Goal: Information Seeking & Learning: Learn about a topic

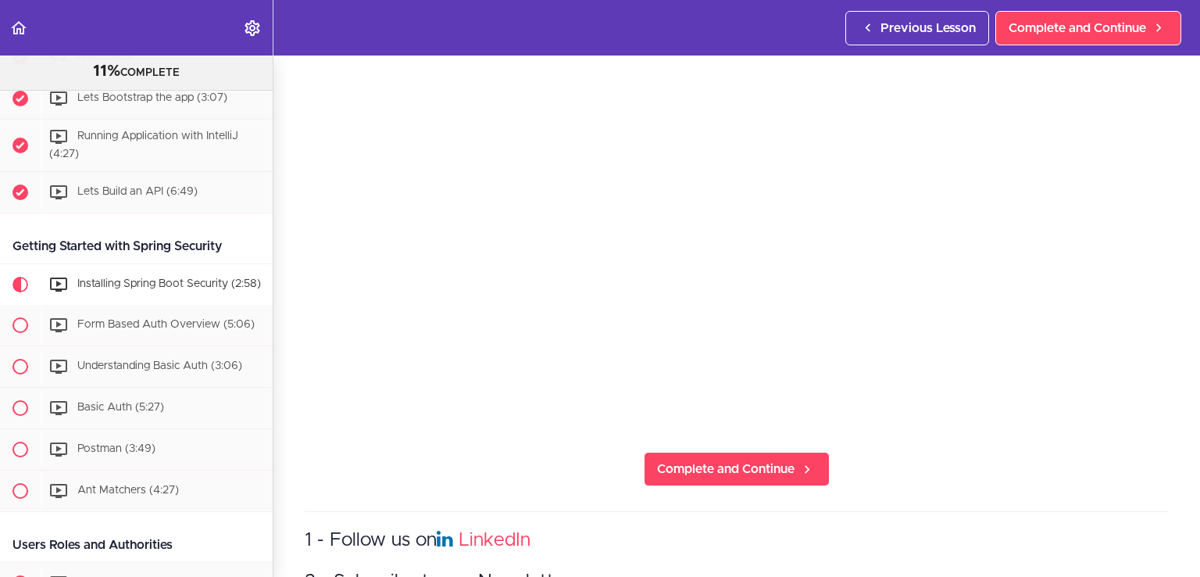
scroll to position [286, 0]
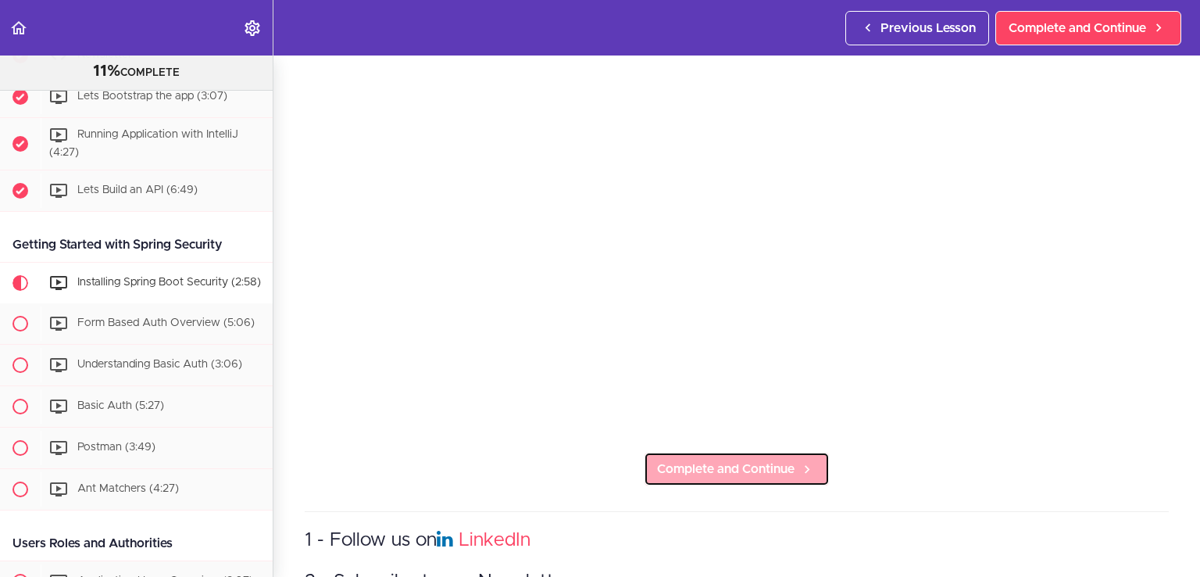
click at [738, 467] on span "Complete and Continue" at bounding box center [726, 469] width 138 height 19
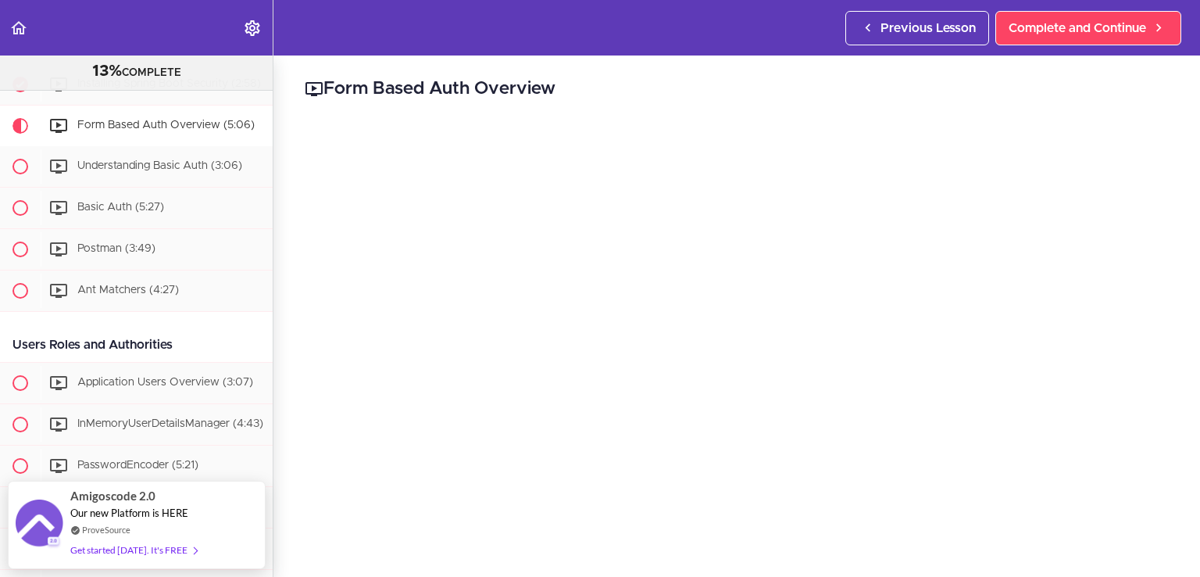
scroll to position [88, 0]
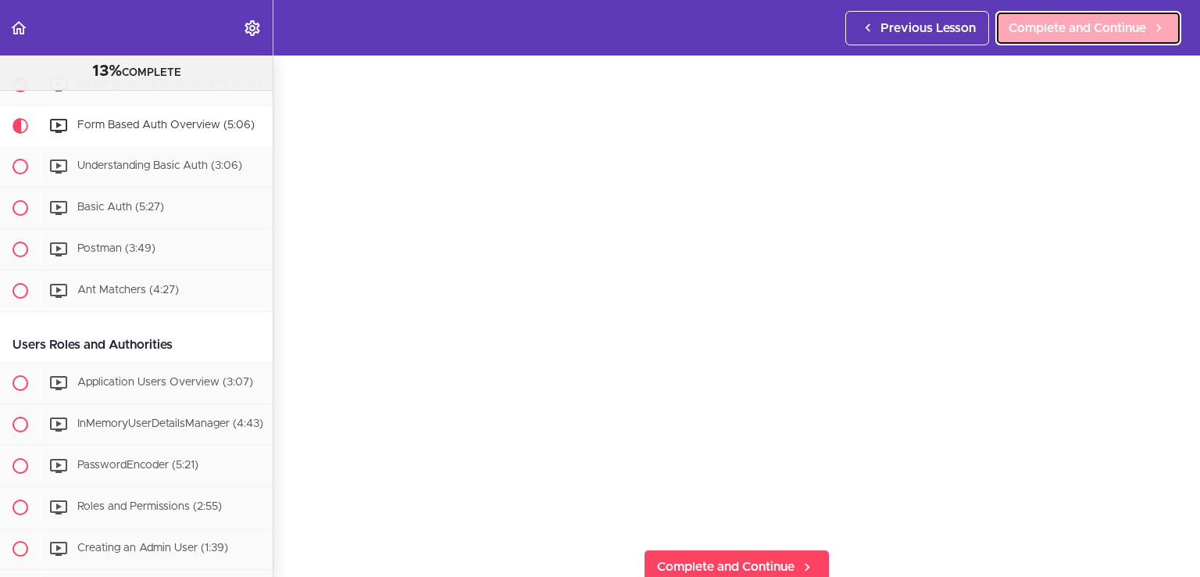
click at [1093, 27] on span "Complete and Continue" at bounding box center [1078, 28] width 138 height 19
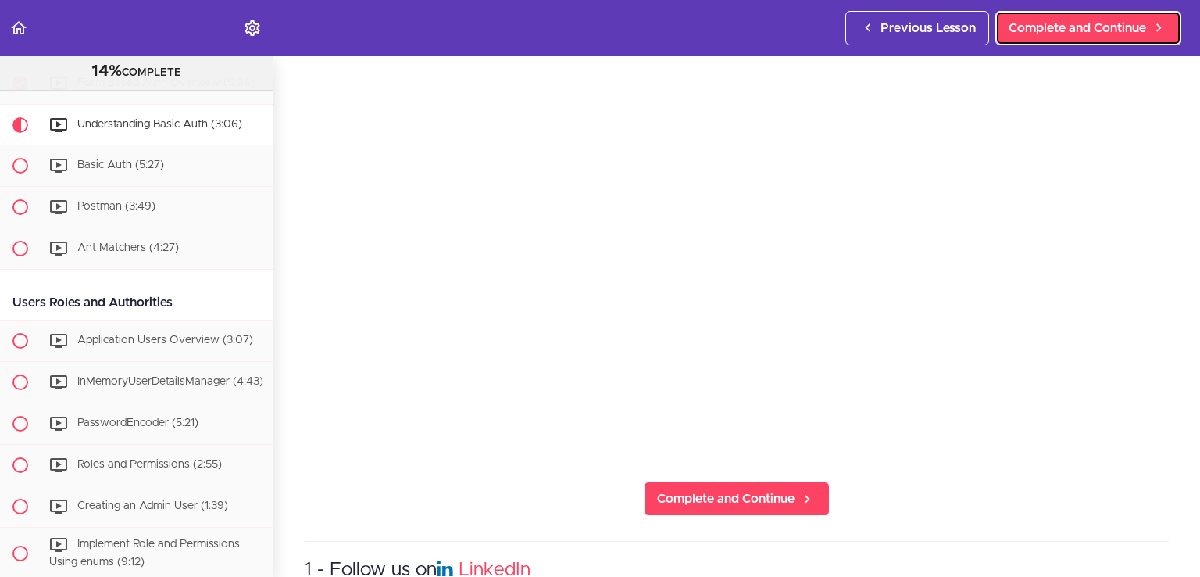
scroll to position [163, 0]
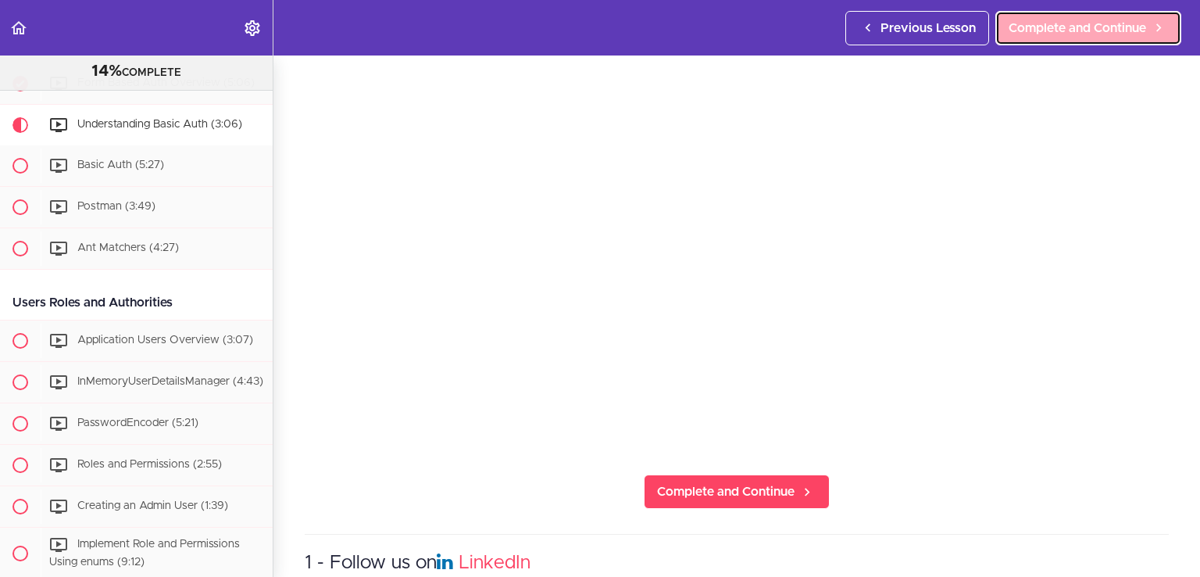
click at [1099, 38] on link "Complete and Continue" at bounding box center [1089, 28] width 186 height 34
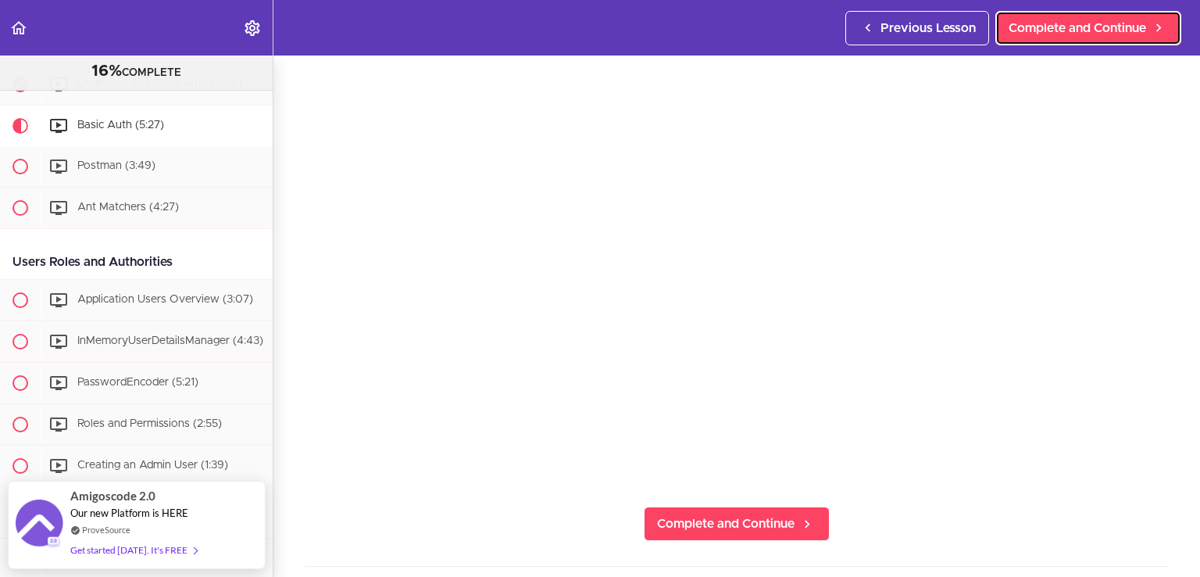
scroll to position [131, 0]
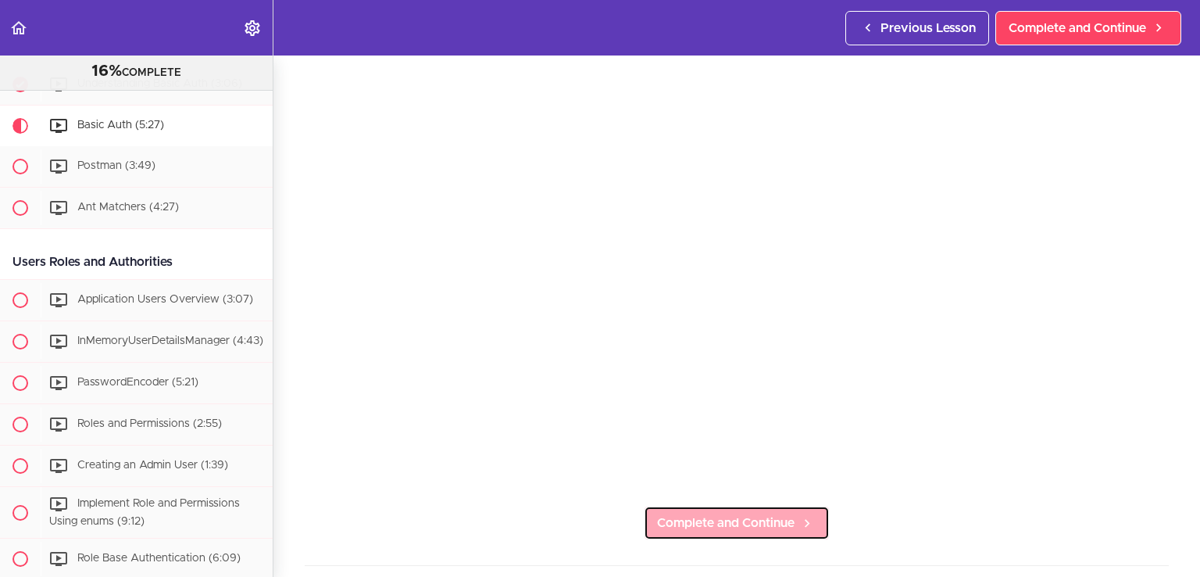
click at [762, 513] on span "Complete and Continue" at bounding box center [726, 522] width 138 height 19
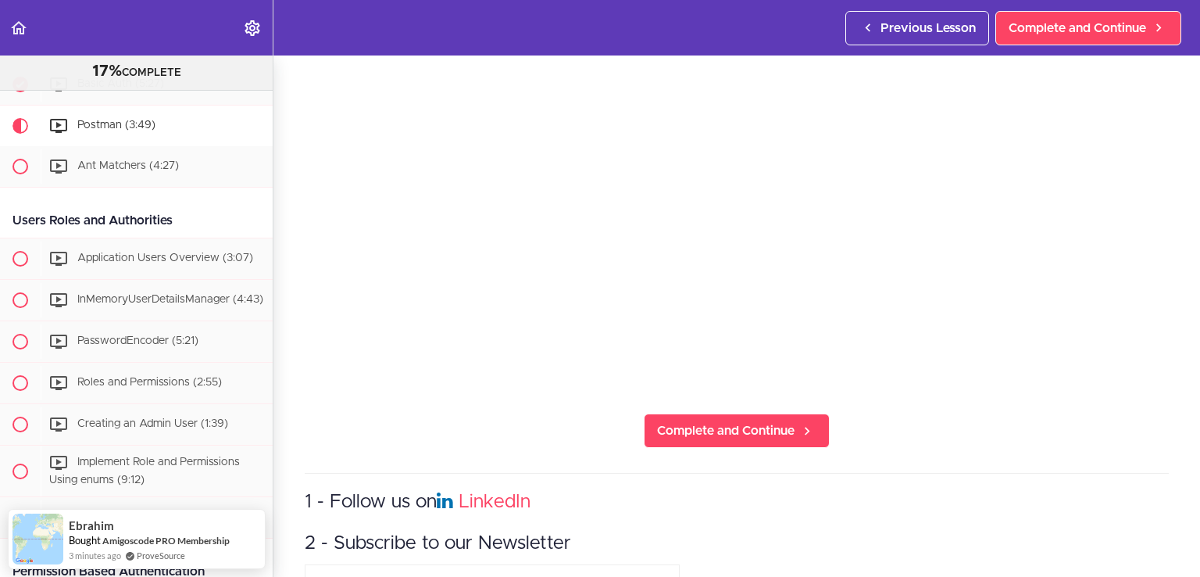
scroll to position [225, 0]
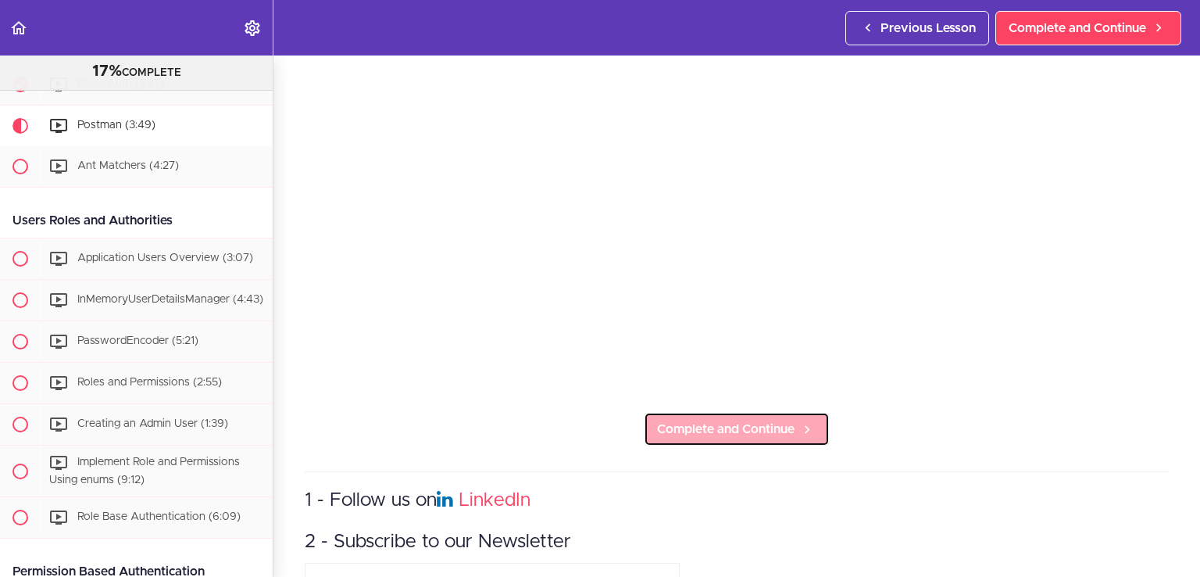
click at [723, 420] on span "Complete and Continue" at bounding box center [726, 429] width 138 height 19
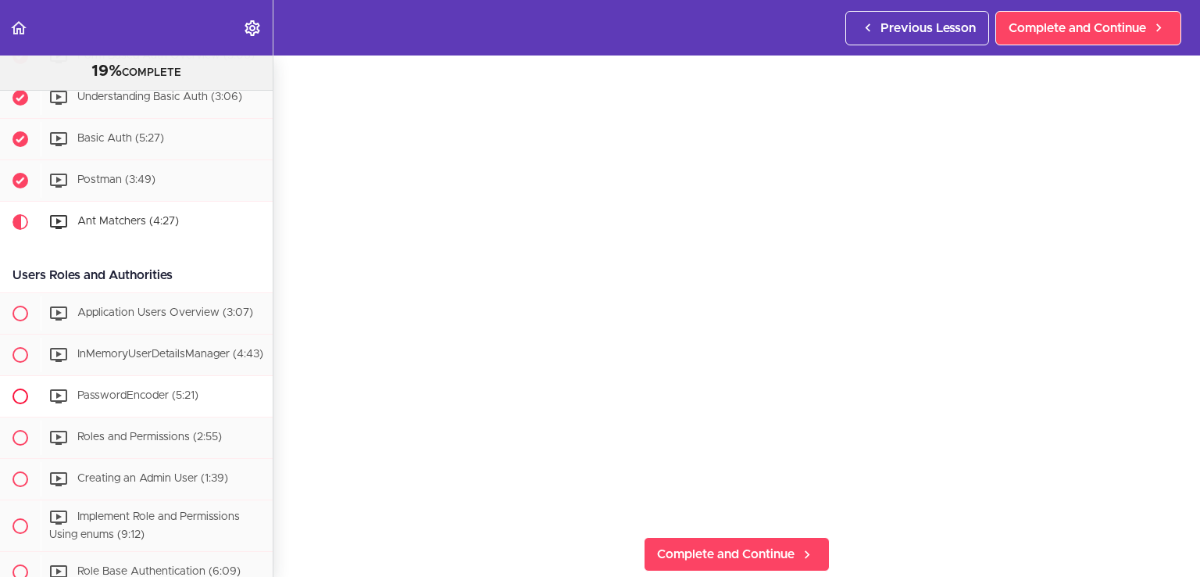
scroll to position [553, 0]
click at [170, 317] on span "Application Users Overview (3:07)" at bounding box center [165, 313] width 176 height 11
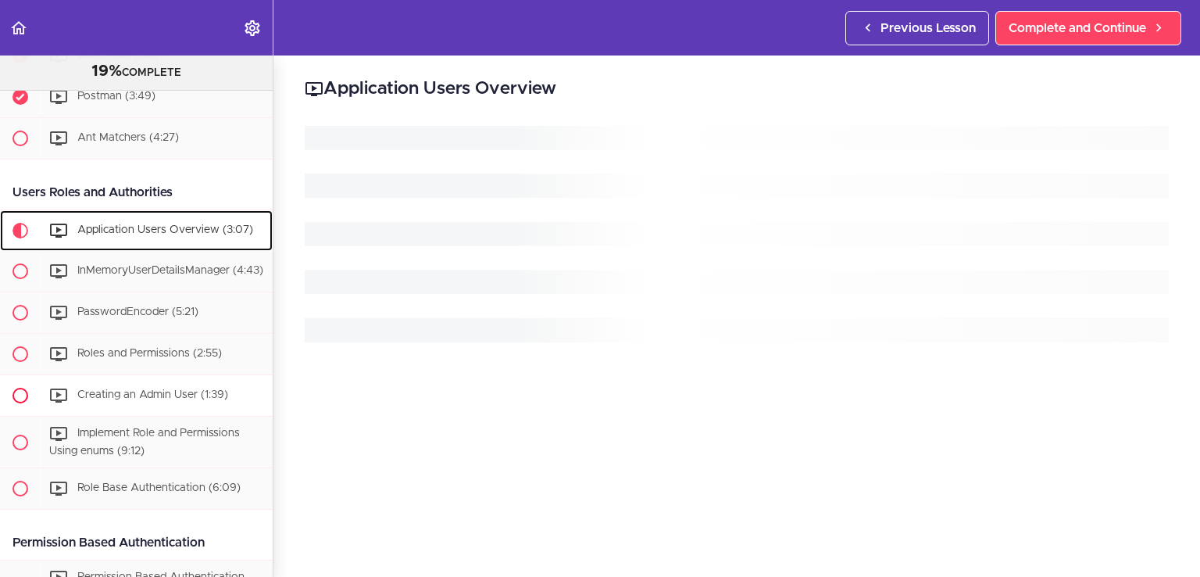
scroll to position [631, 0]
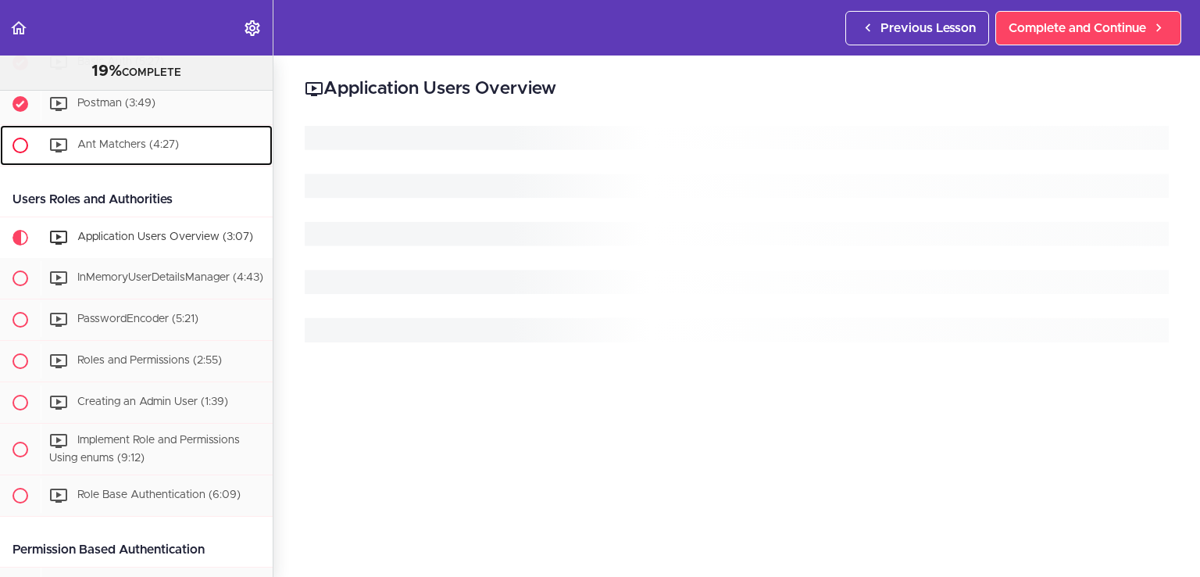
click at [144, 161] on div "Ant Matchers (4:27)" at bounding box center [157, 145] width 232 height 34
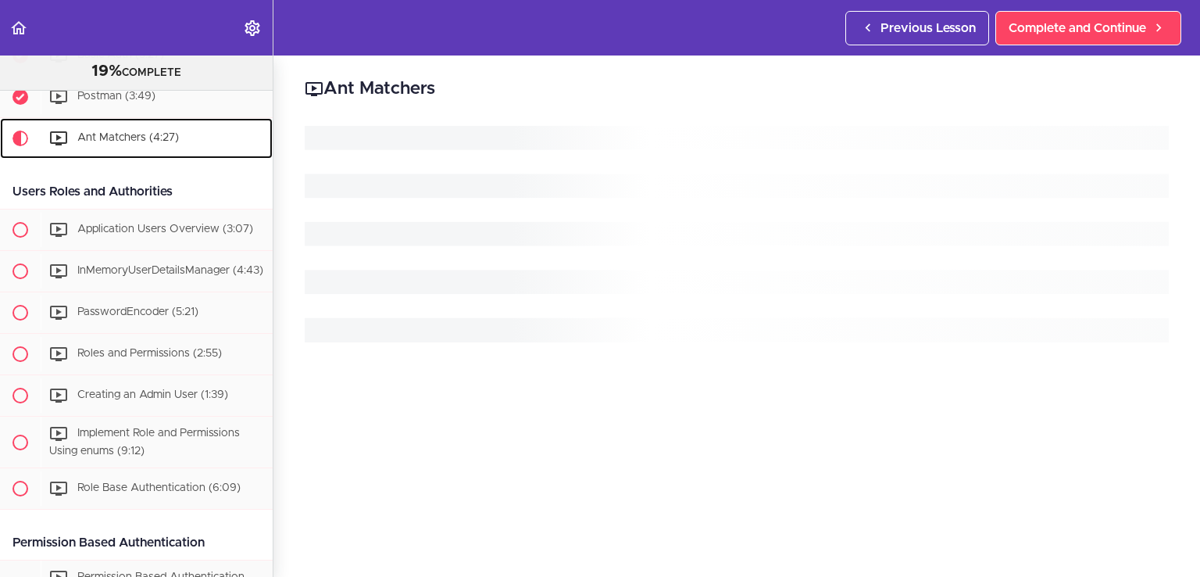
scroll to position [650, 0]
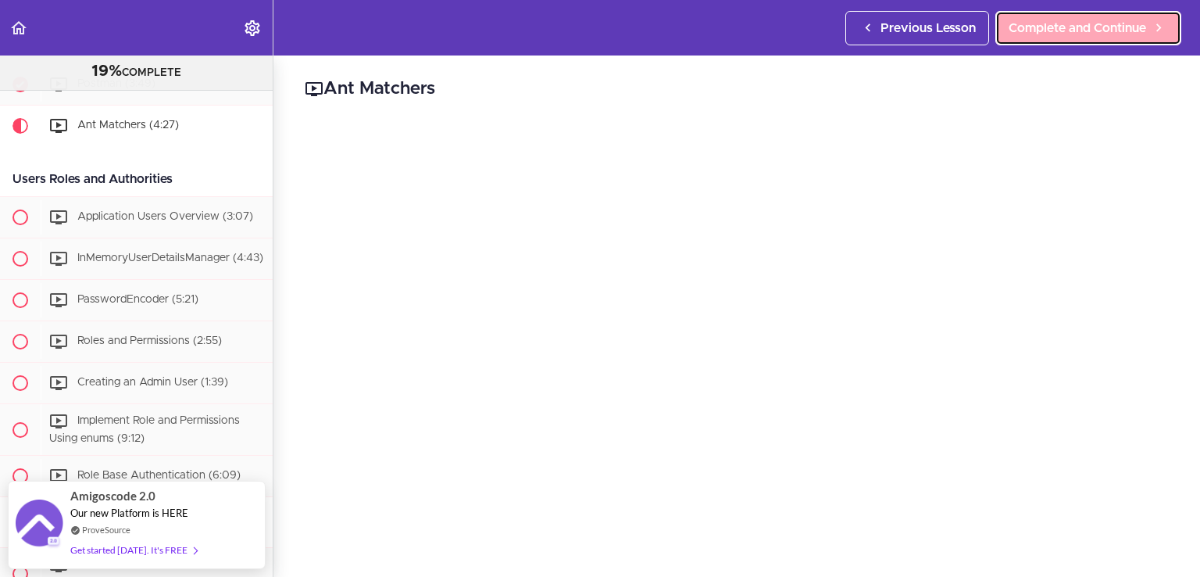
click at [1107, 31] on span "Complete and Continue" at bounding box center [1078, 28] width 138 height 19
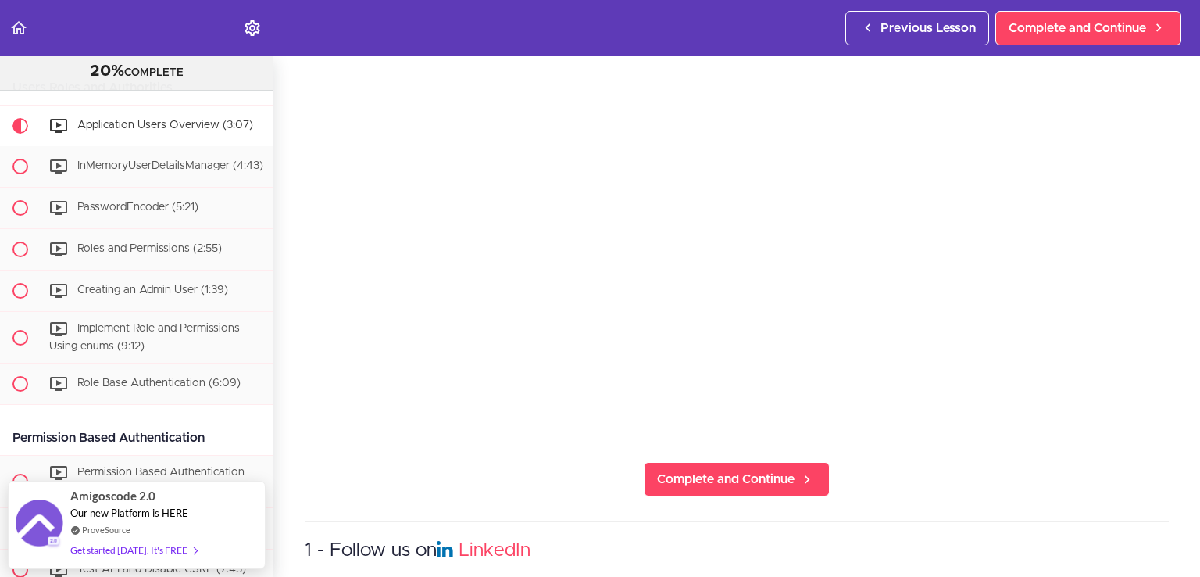
scroll to position [183, 0]
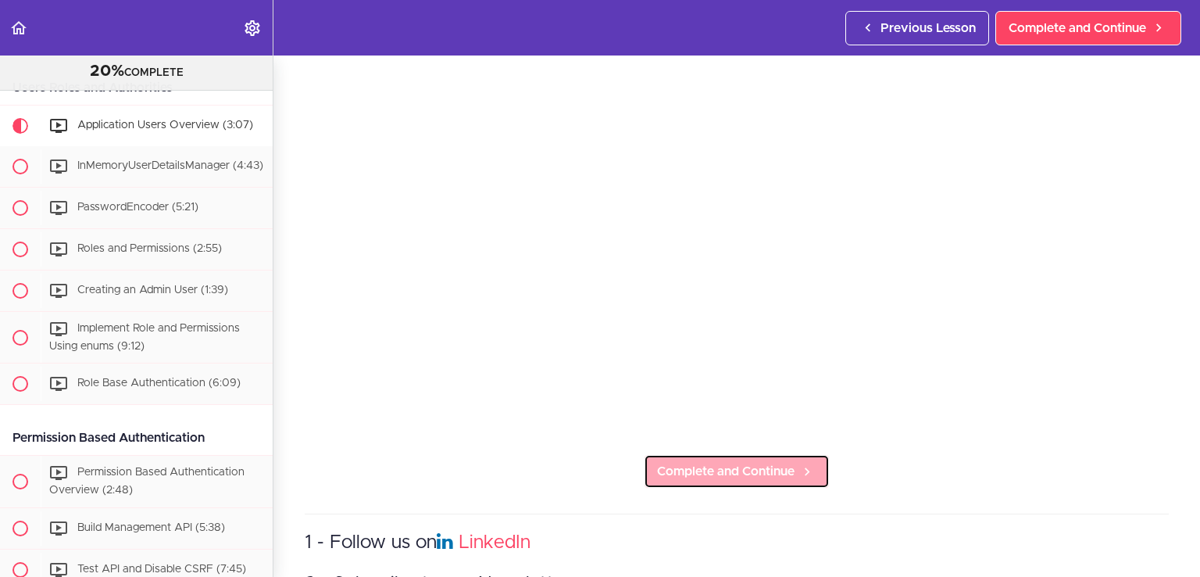
click at [741, 463] on span "Complete and Continue" at bounding box center [726, 471] width 138 height 19
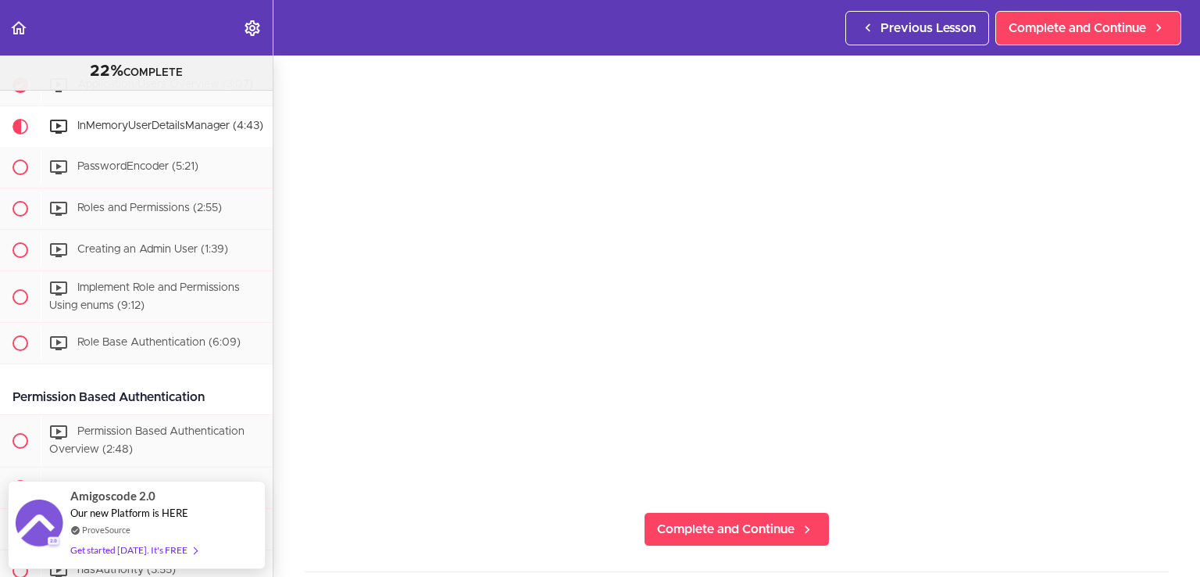
scroll to position [127, 0]
